Goal: Task Accomplishment & Management: Complete application form

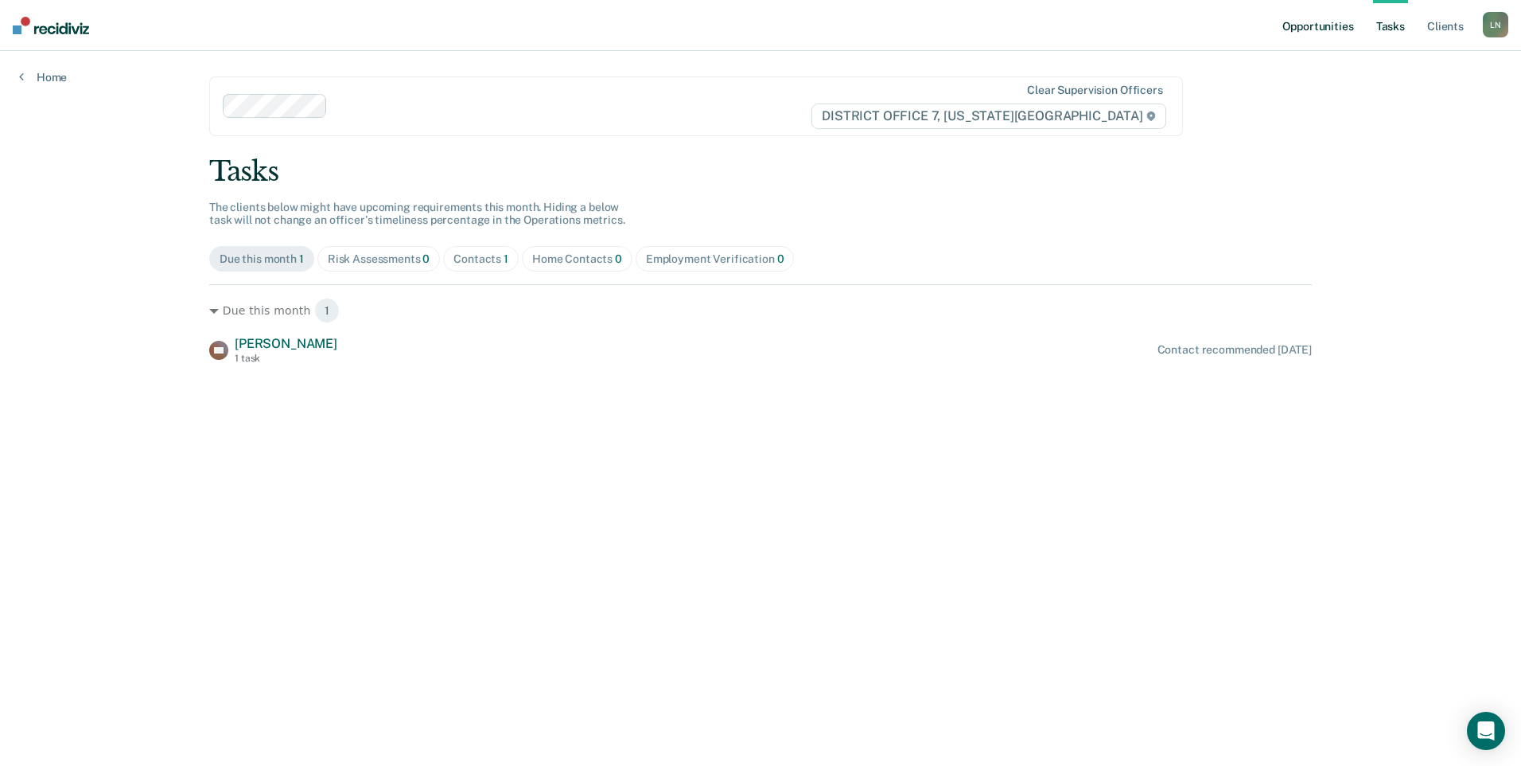
click at [1307, 22] on link "Opportunities" at bounding box center [1318, 25] width 77 height 51
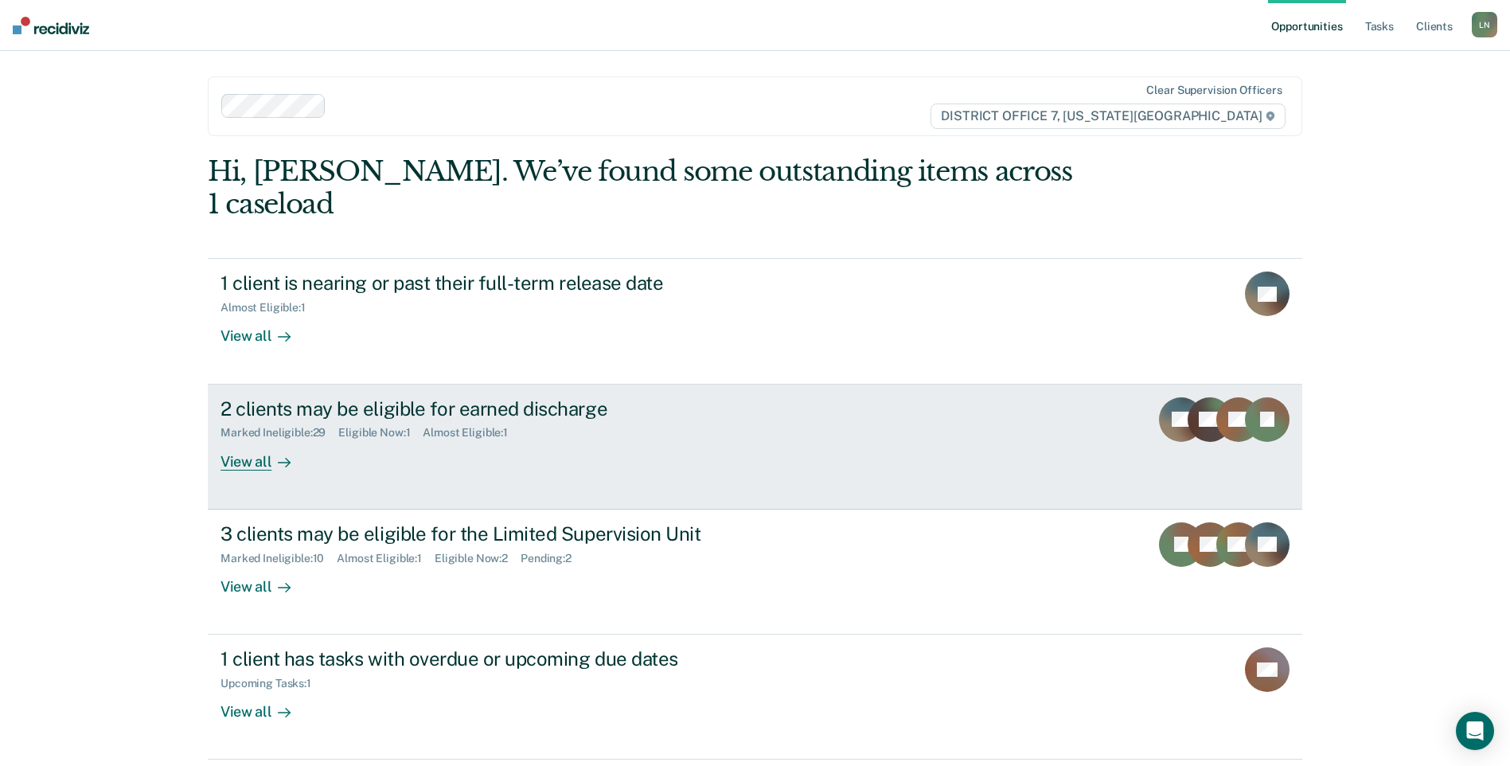
click at [516, 397] on div "2 clients may be eligible for earned discharge" at bounding box center [499, 408] width 559 height 23
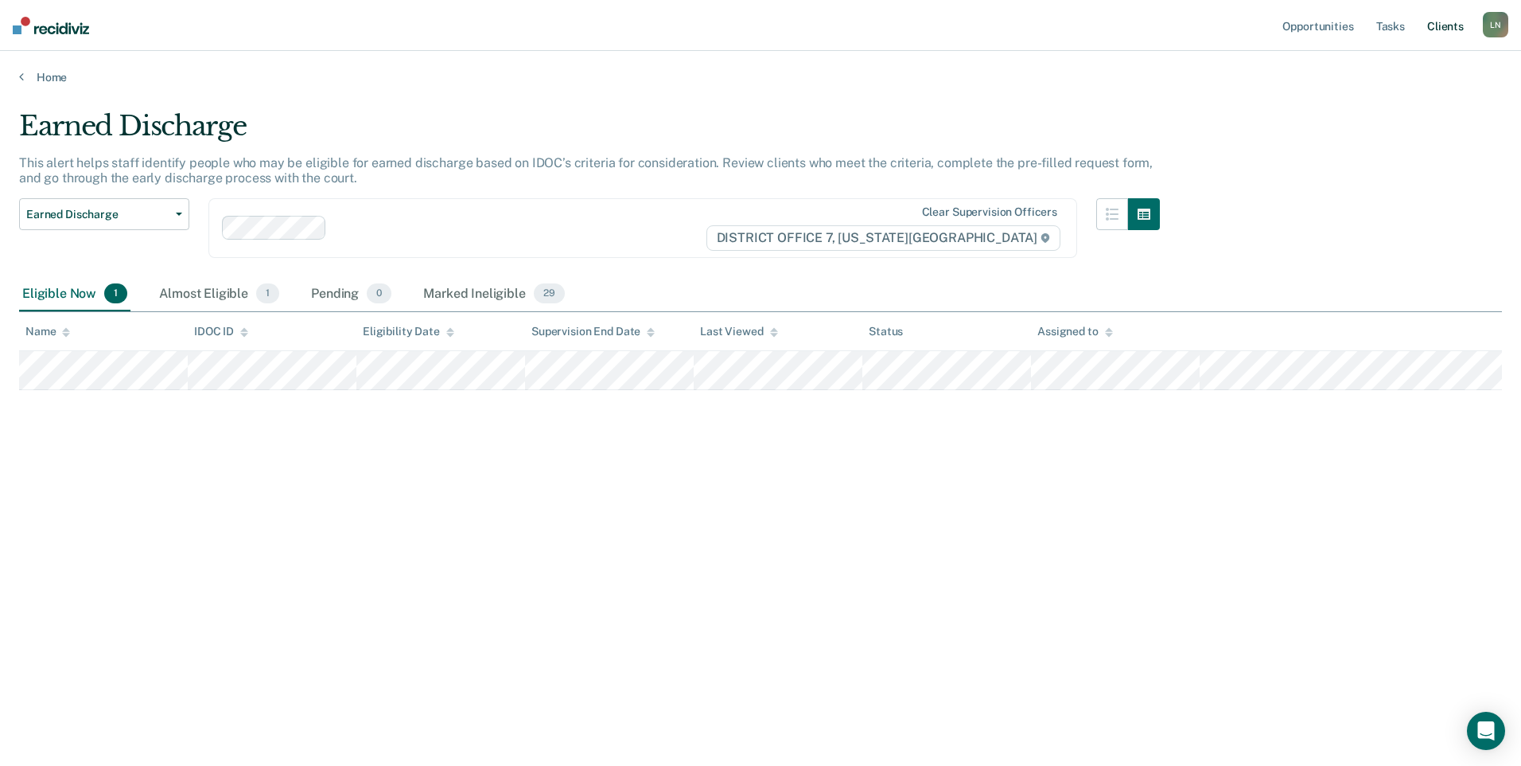
click at [1438, 18] on link "Client s" at bounding box center [1445, 25] width 43 height 51
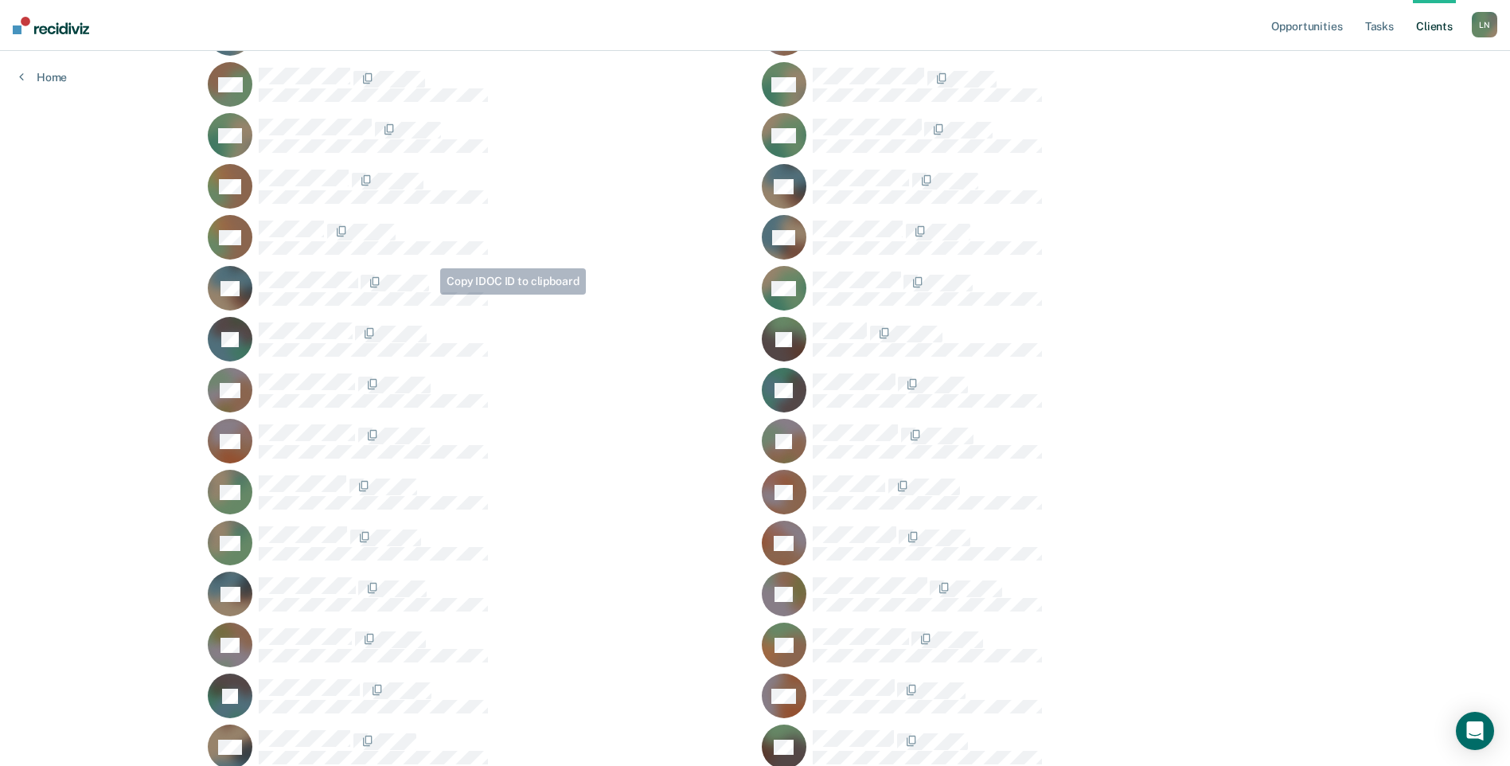
scroll to position [1180, 0]
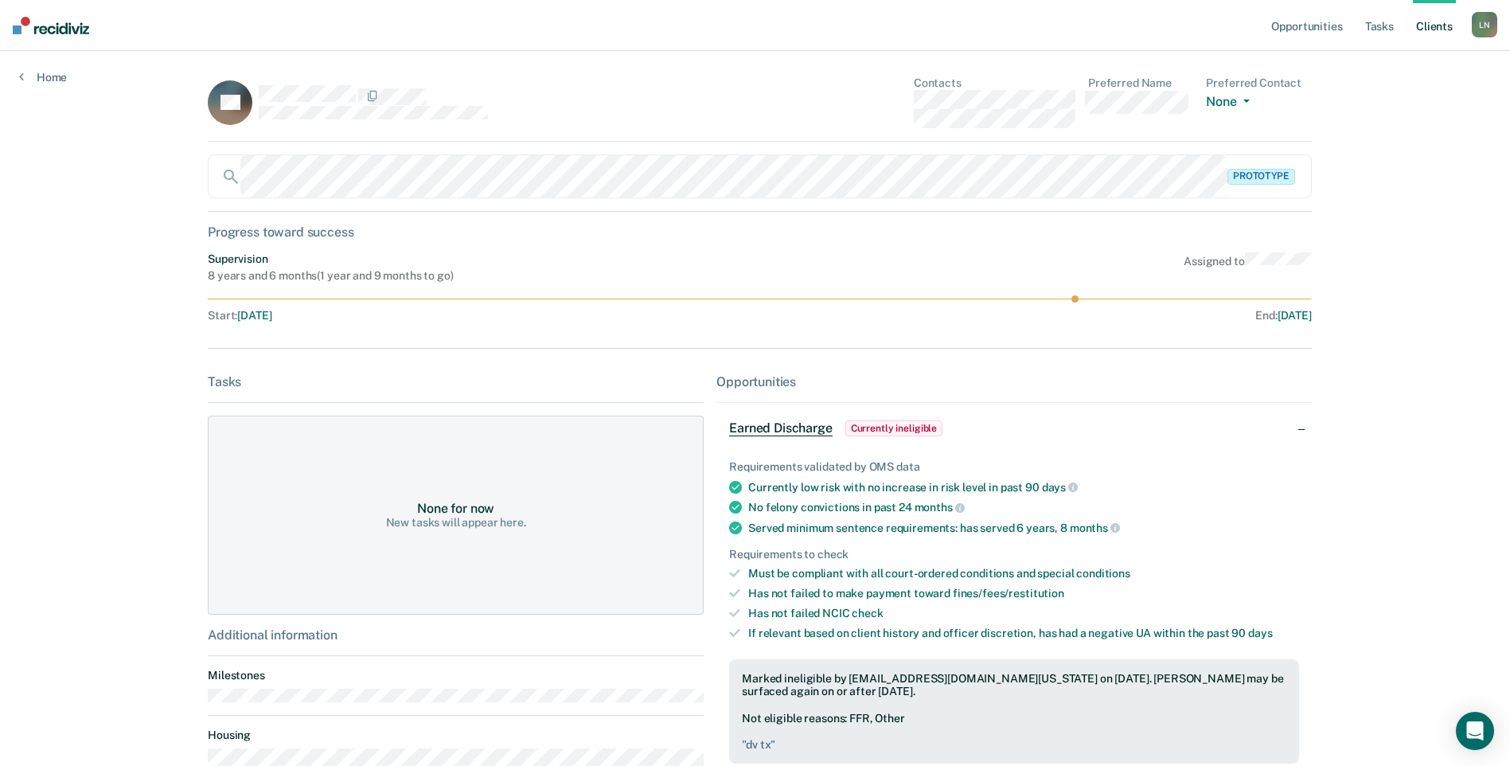
click at [781, 427] on span "Earned Discharge" at bounding box center [780, 428] width 103 height 16
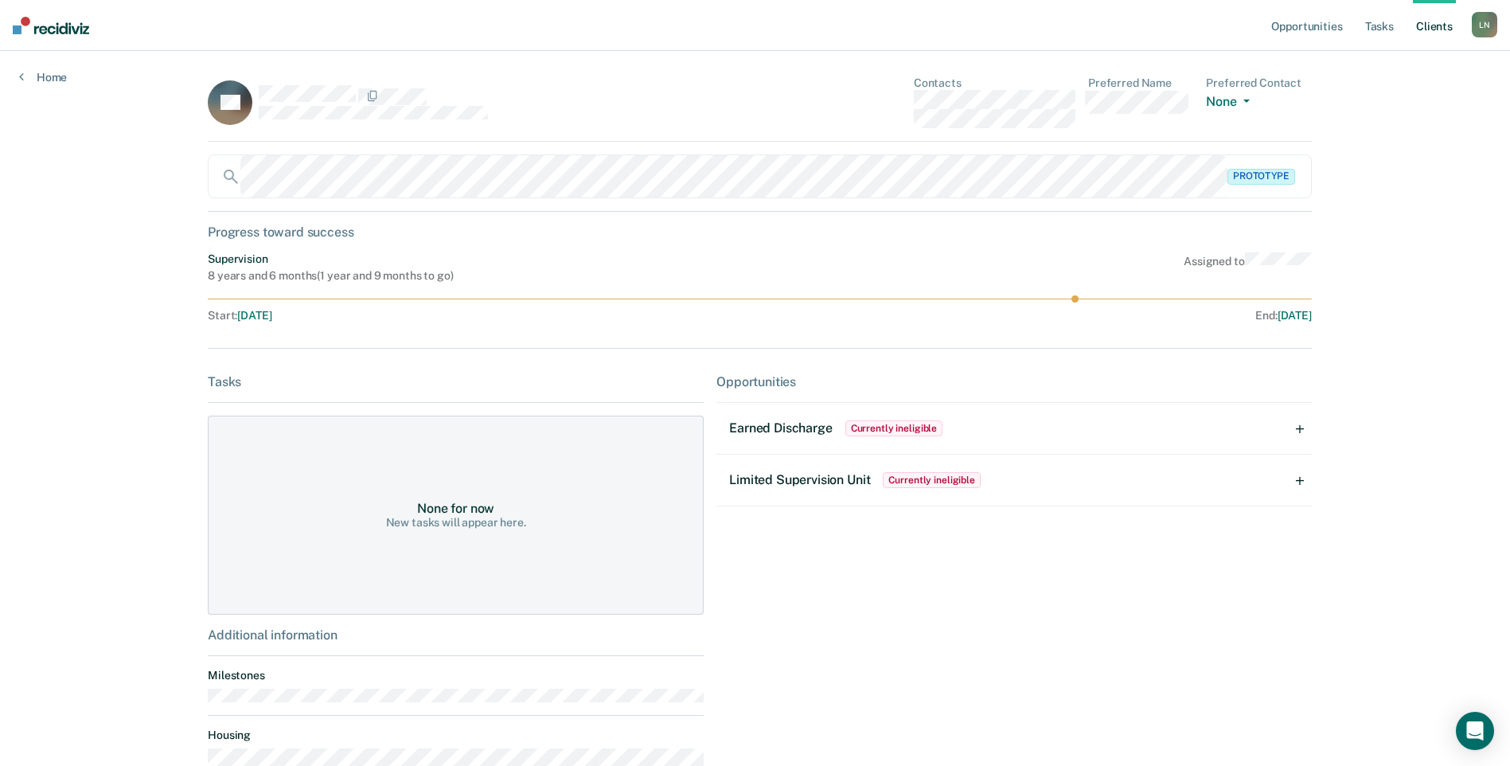
click at [941, 477] on span "Currently ineligible" at bounding box center [931, 480] width 98 height 16
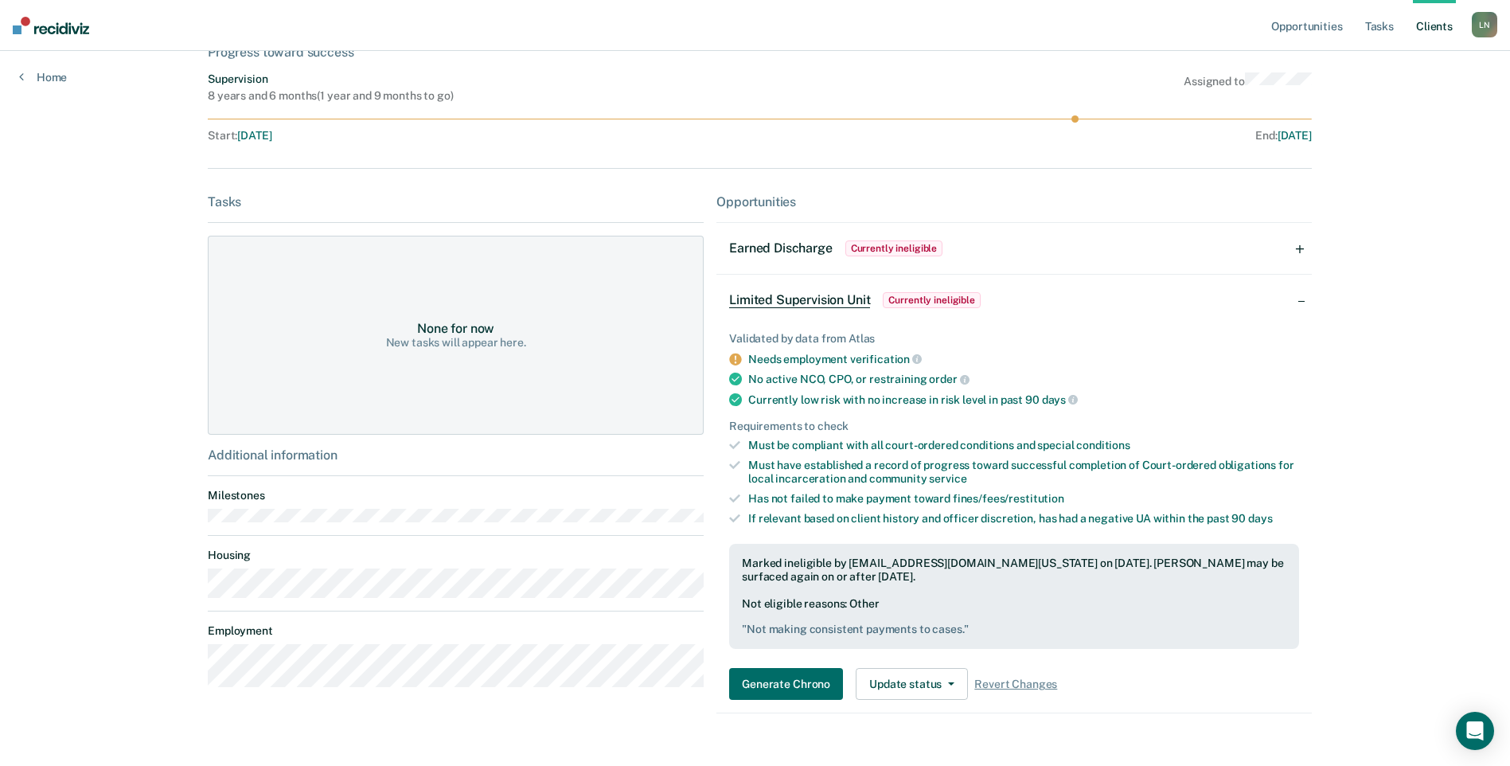
scroll to position [210, 0]
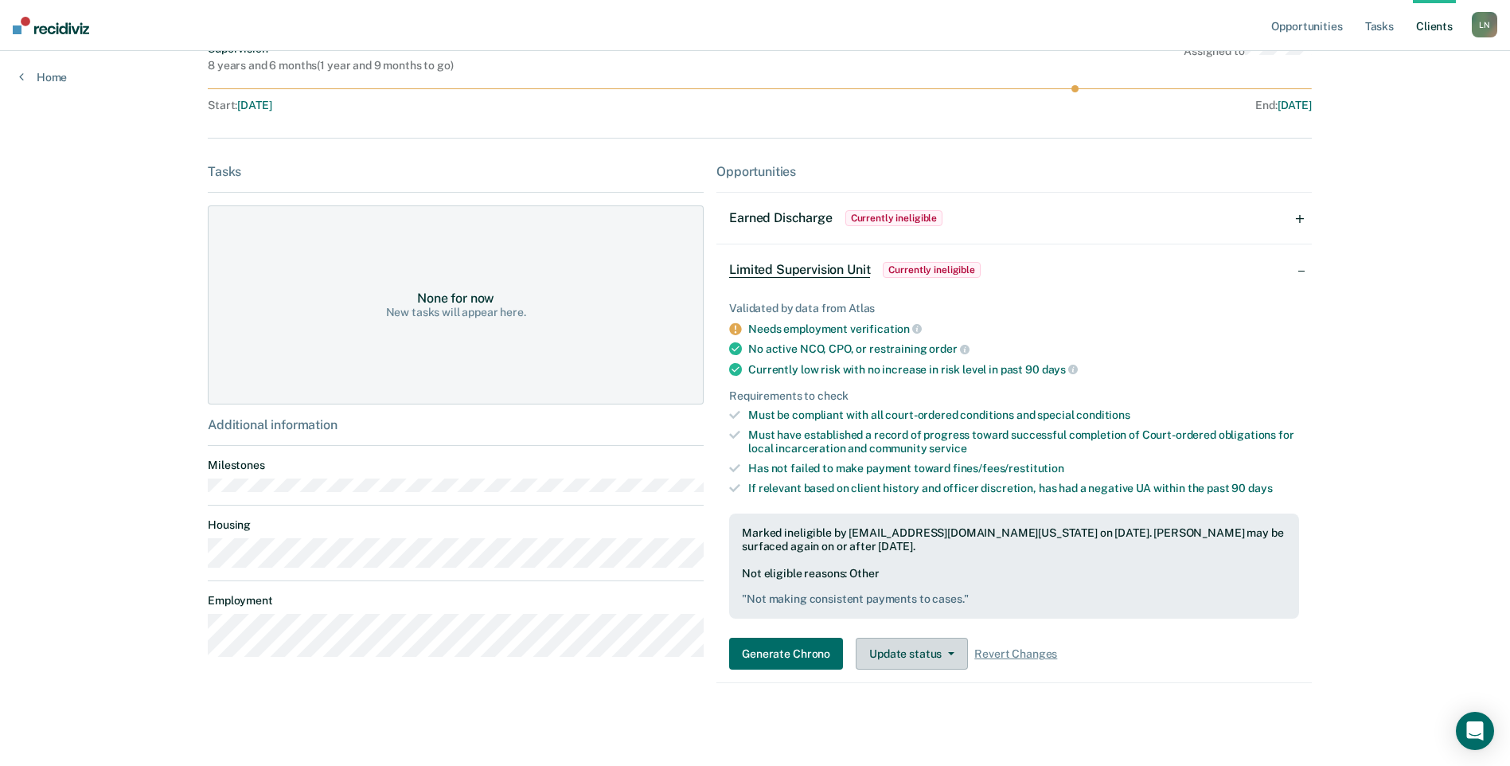
click at [935, 660] on button "Update status" at bounding box center [911, 653] width 112 height 32
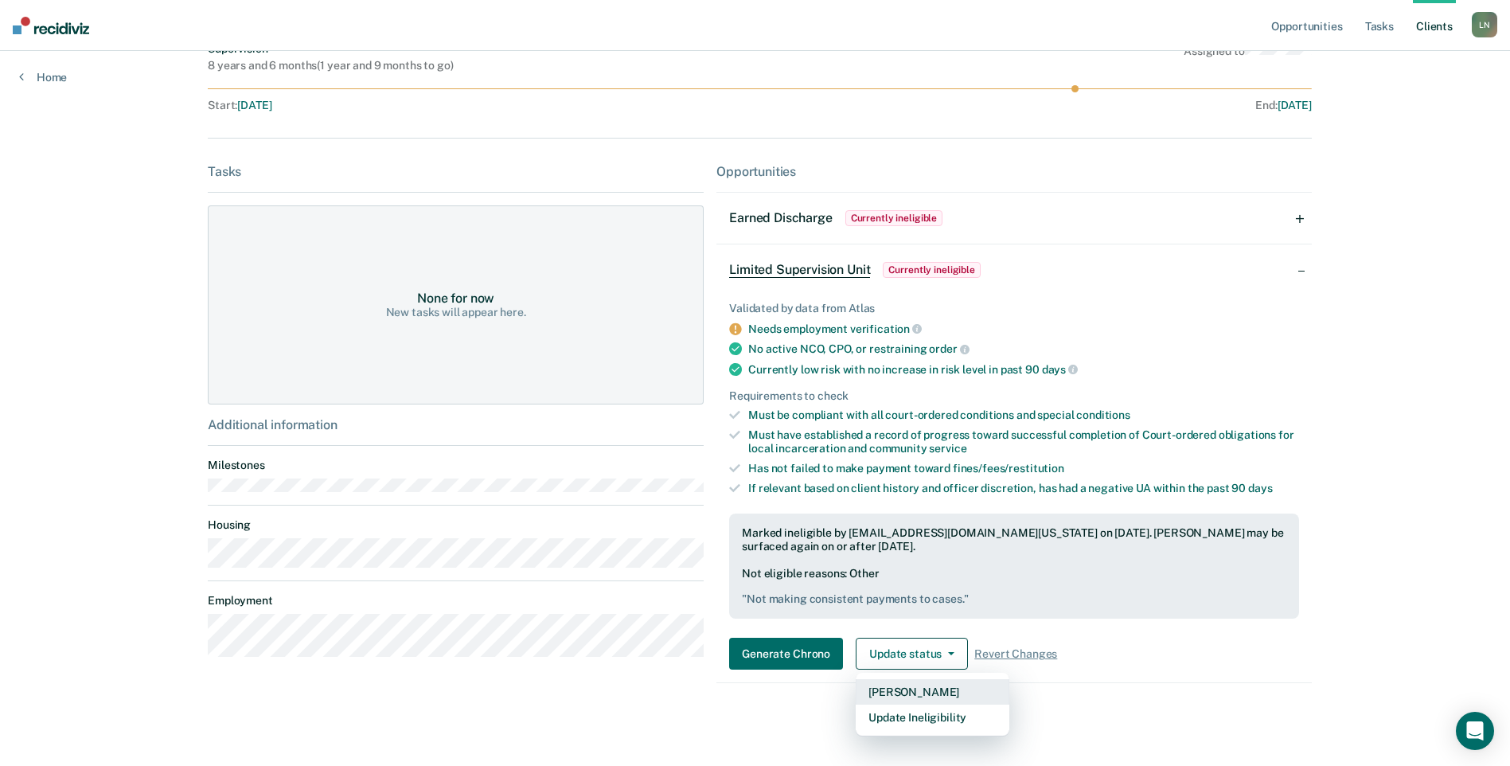
click at [903, 692] on button "[PERSON_NAME]" at bounding box center [932, 691] width 154 height 25
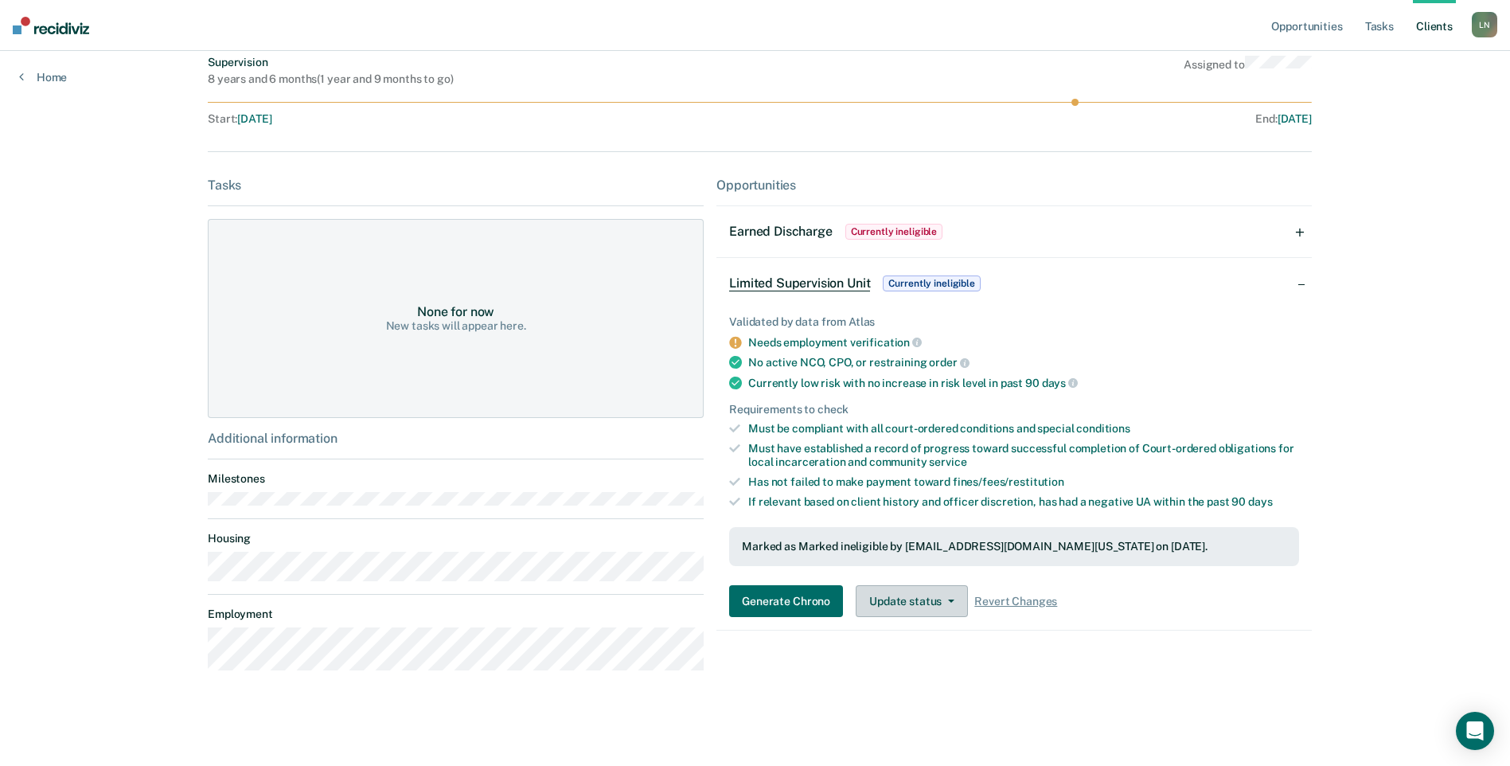
scroll to position [197, 0]
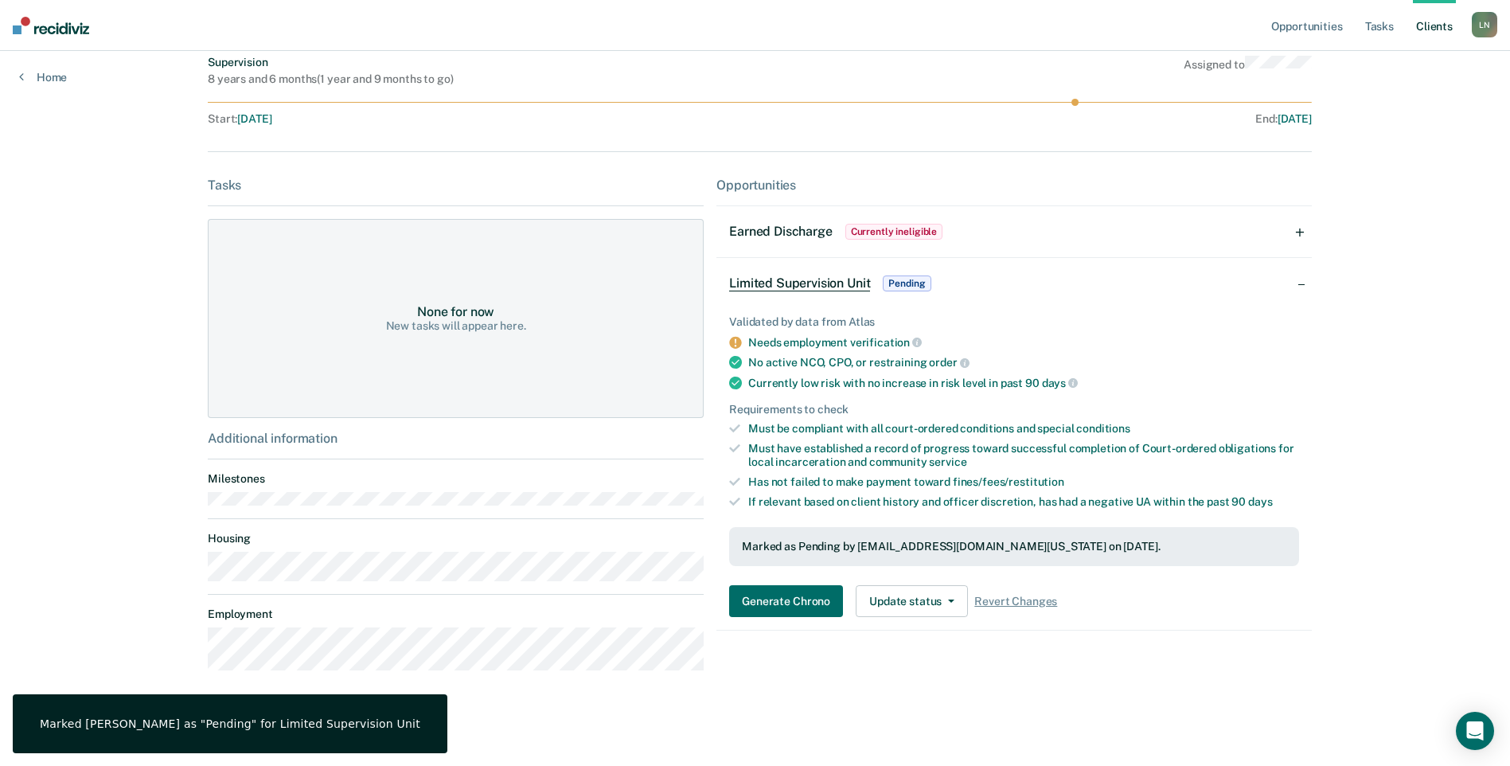
click at [908, 230] on span "Currently ineligible" at bounding box center [894, 232] width 98 height 16
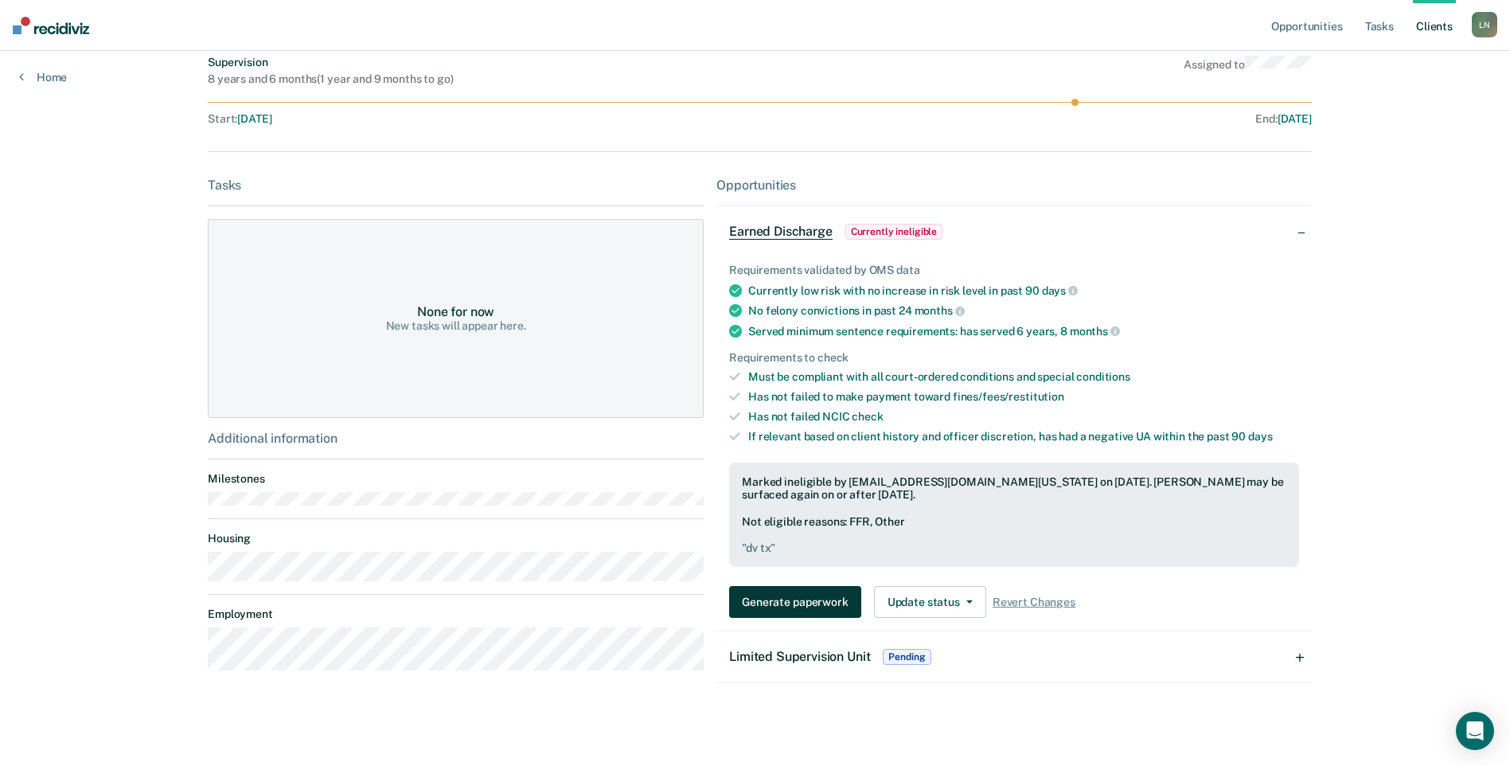
click at [758, 602] on button "Generate paperwork" at bounding box center [794, 602] width 131 height 32
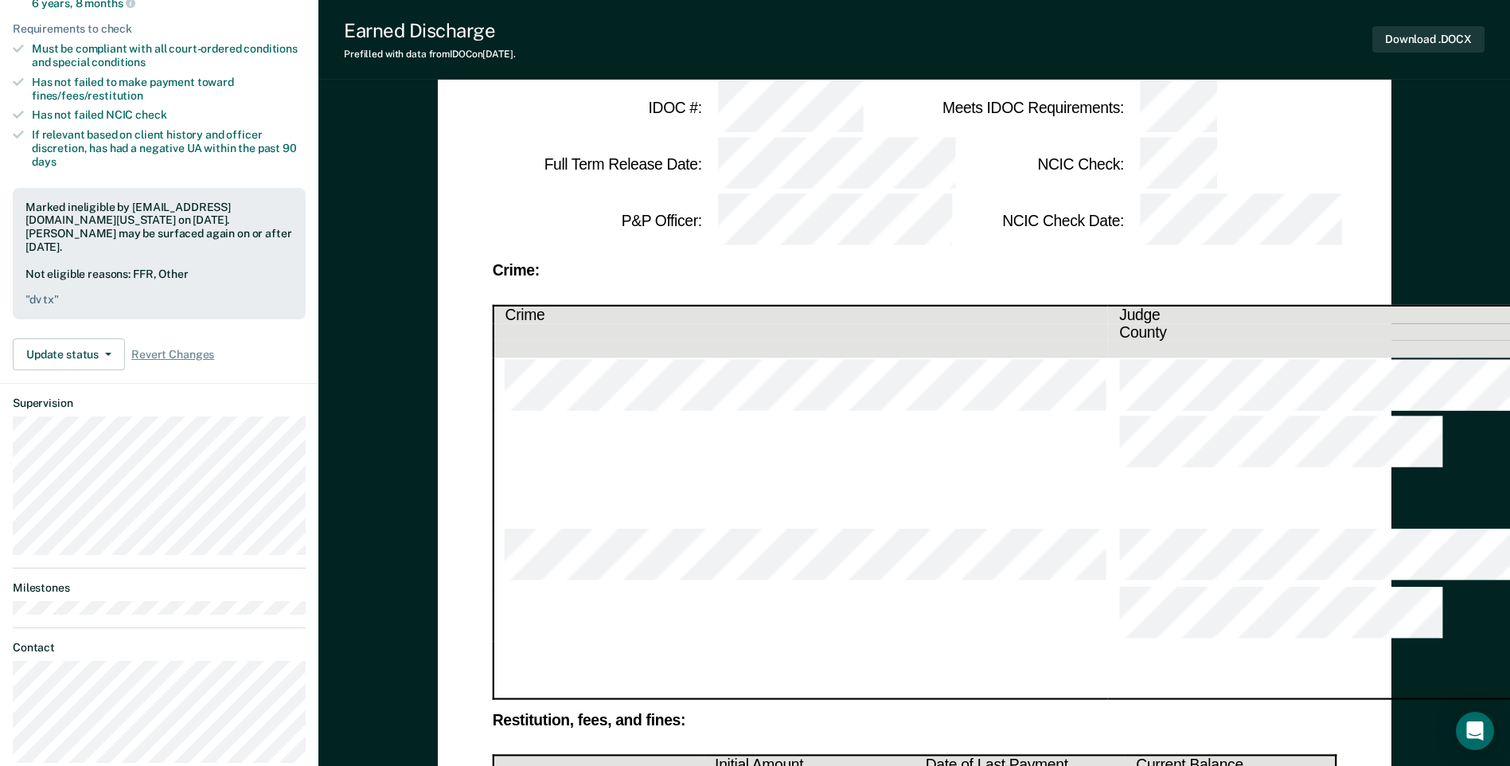
scroll to position [318, 0]
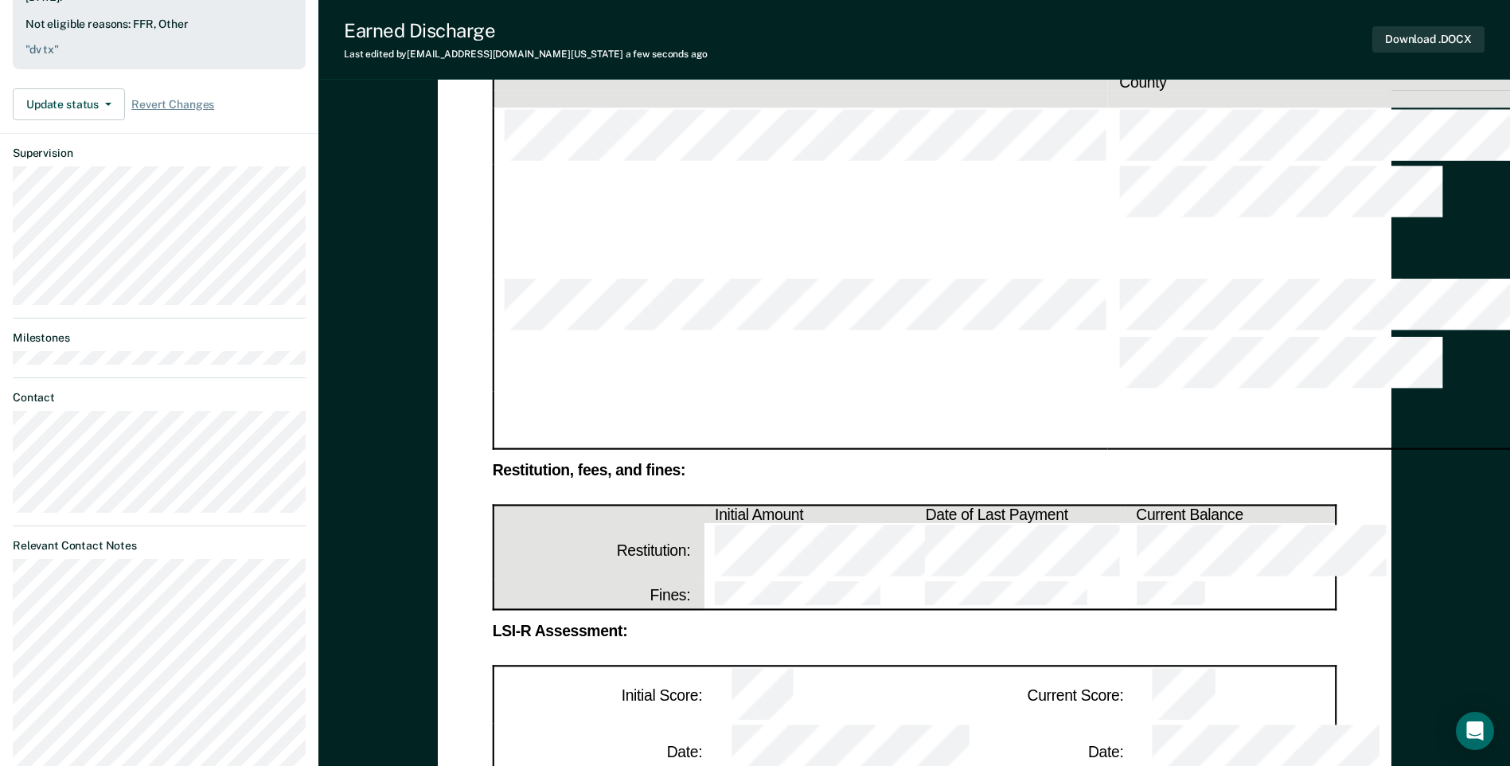
scroll to position [637, 0]
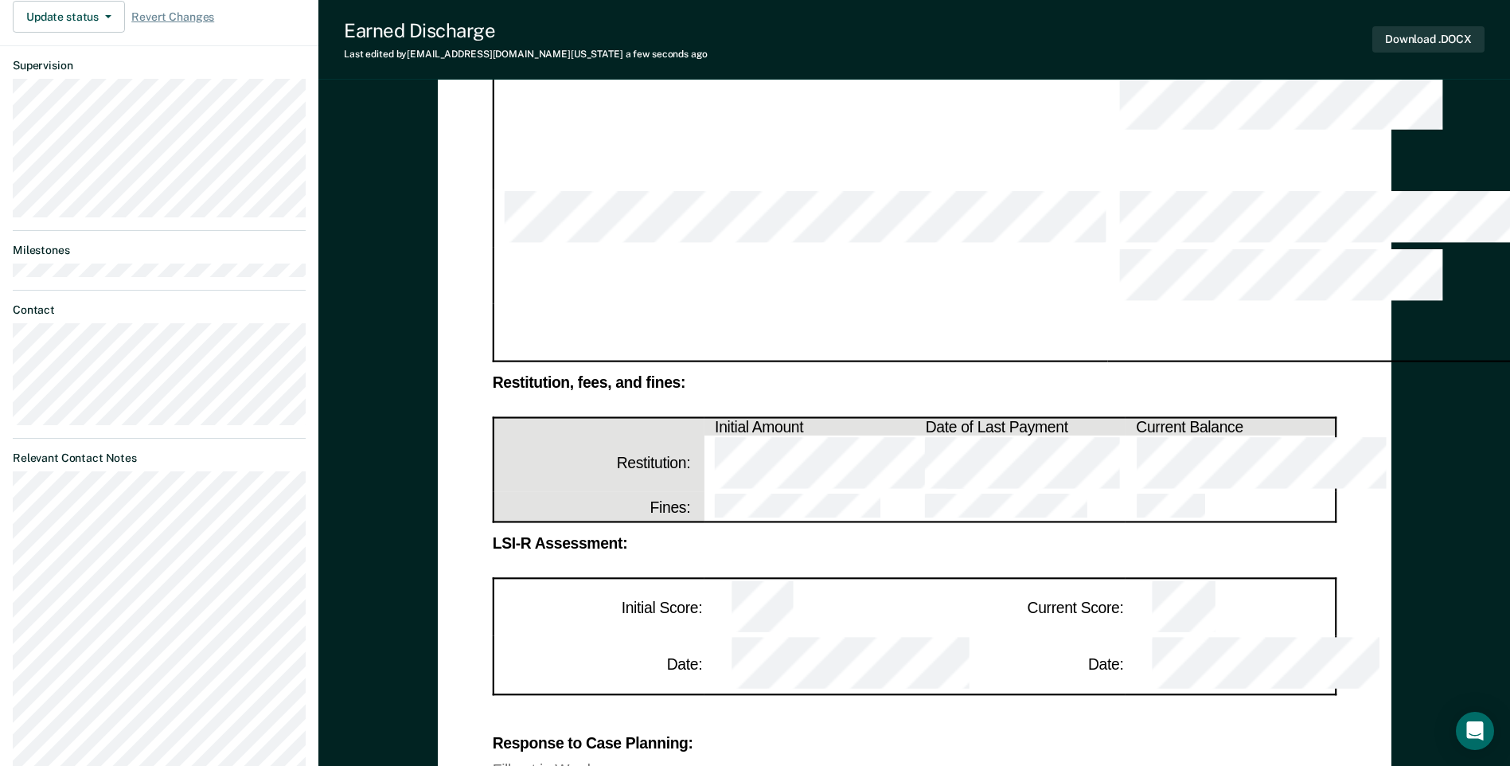
click at [544, 763] on div "Fill out in Word" at bounding box center [914, 770] width 844 height 14
click at [525, 763] on div "Fill out in Word" at bounding box center [914, 770] width 844 height 14
click at [502, 763] on div "Fill out in Word" at bounding box center [914, 770] width 844 height 14
drag, startPoint x: 502, startPoint y: 386, endPoint x: 589, endPoint y: 388, distance: 86.8
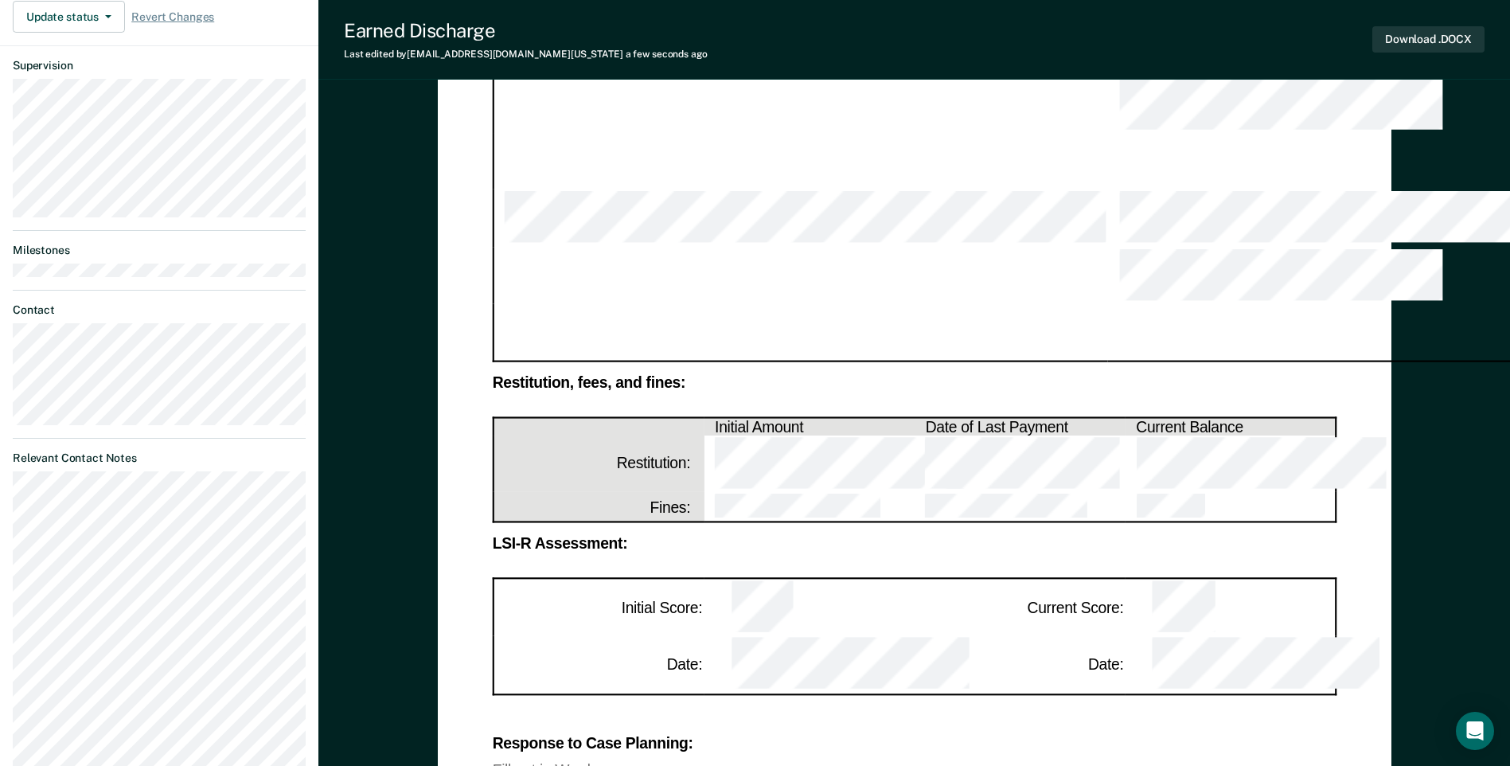
click at [589, 763] on div "Fill out in Word" at bounding box center [914, 770] width 844 height 14
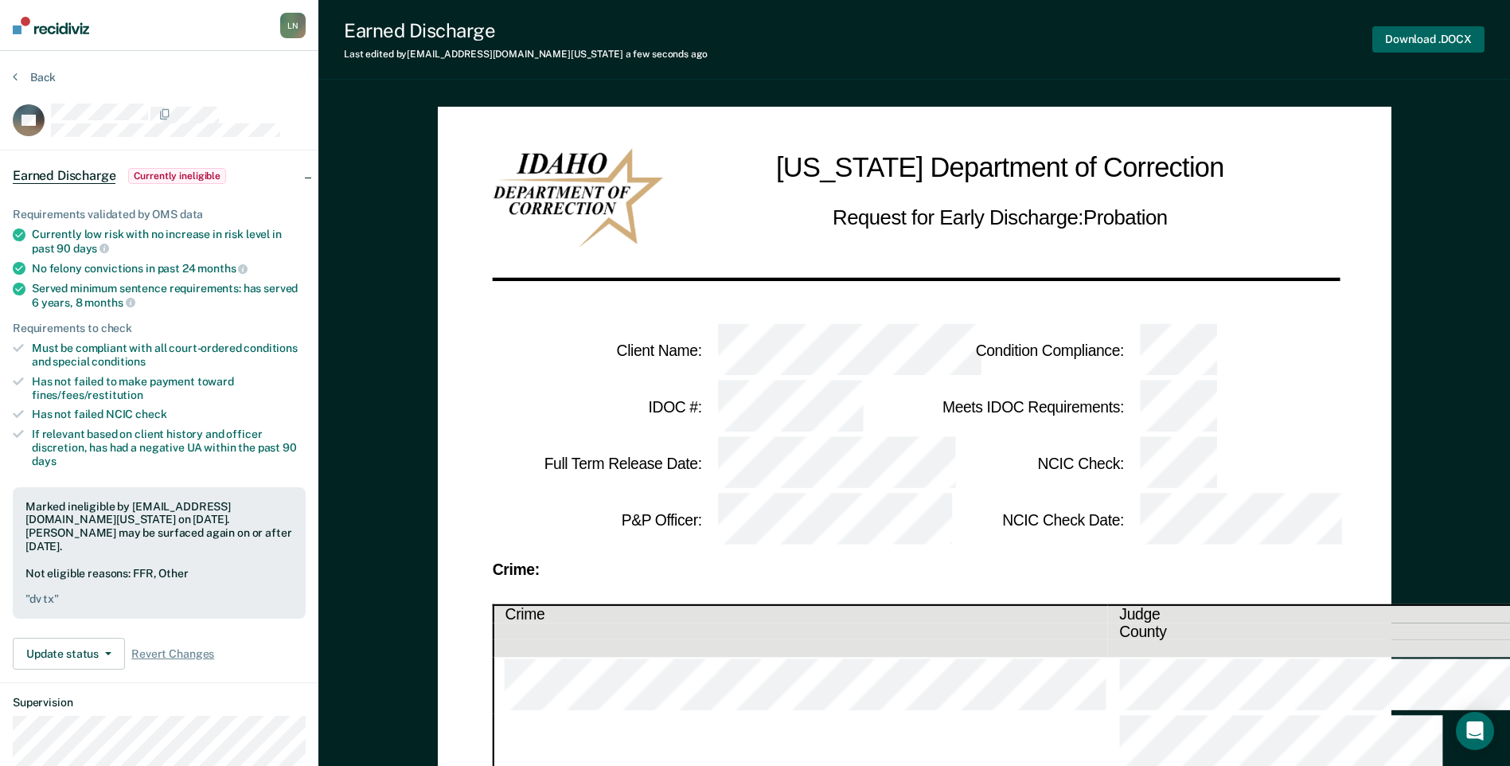
click at [1411, 37] on button "Download .DOCX" at bounding box center [1428, 39] width 112 height 26
